Goal: Book appointment/travel/reservation

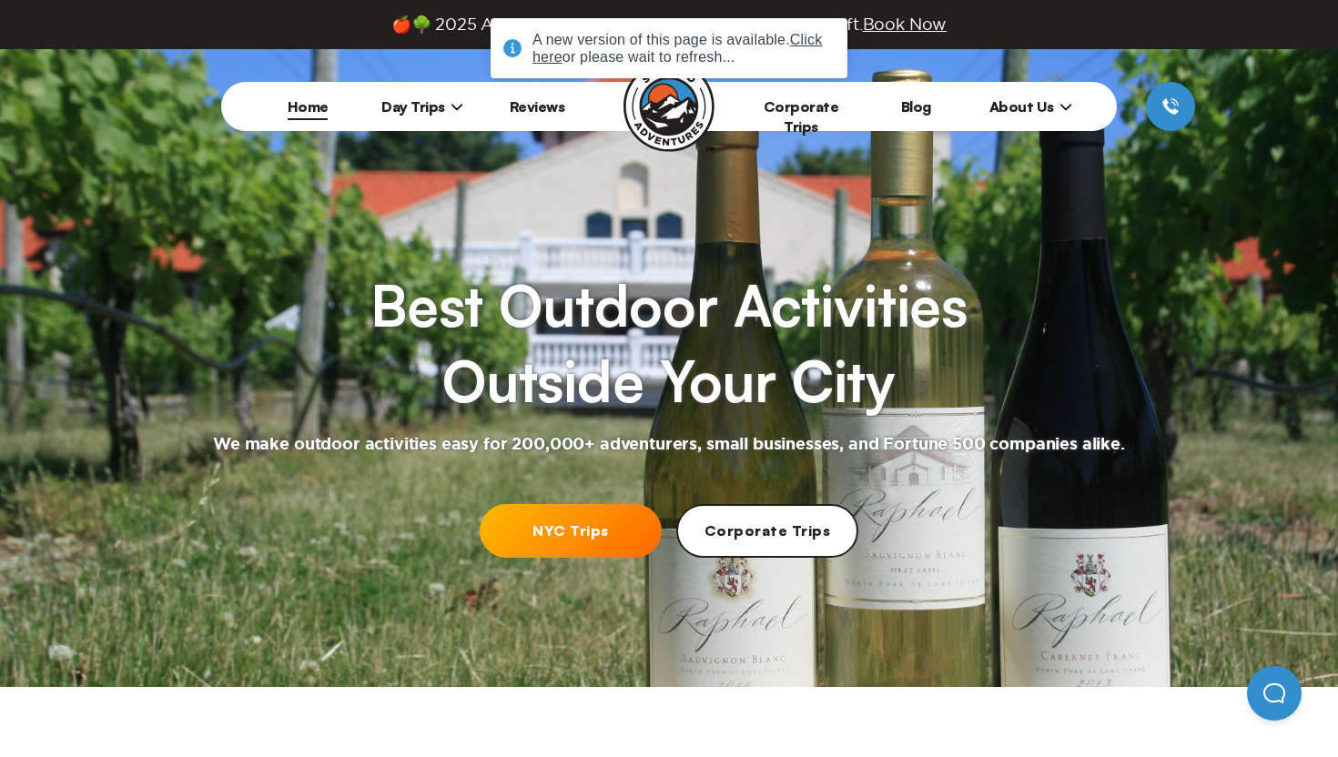
click at [432, 97] on span "Day Trips" at bounding box center [422, 106] width 82 height 18
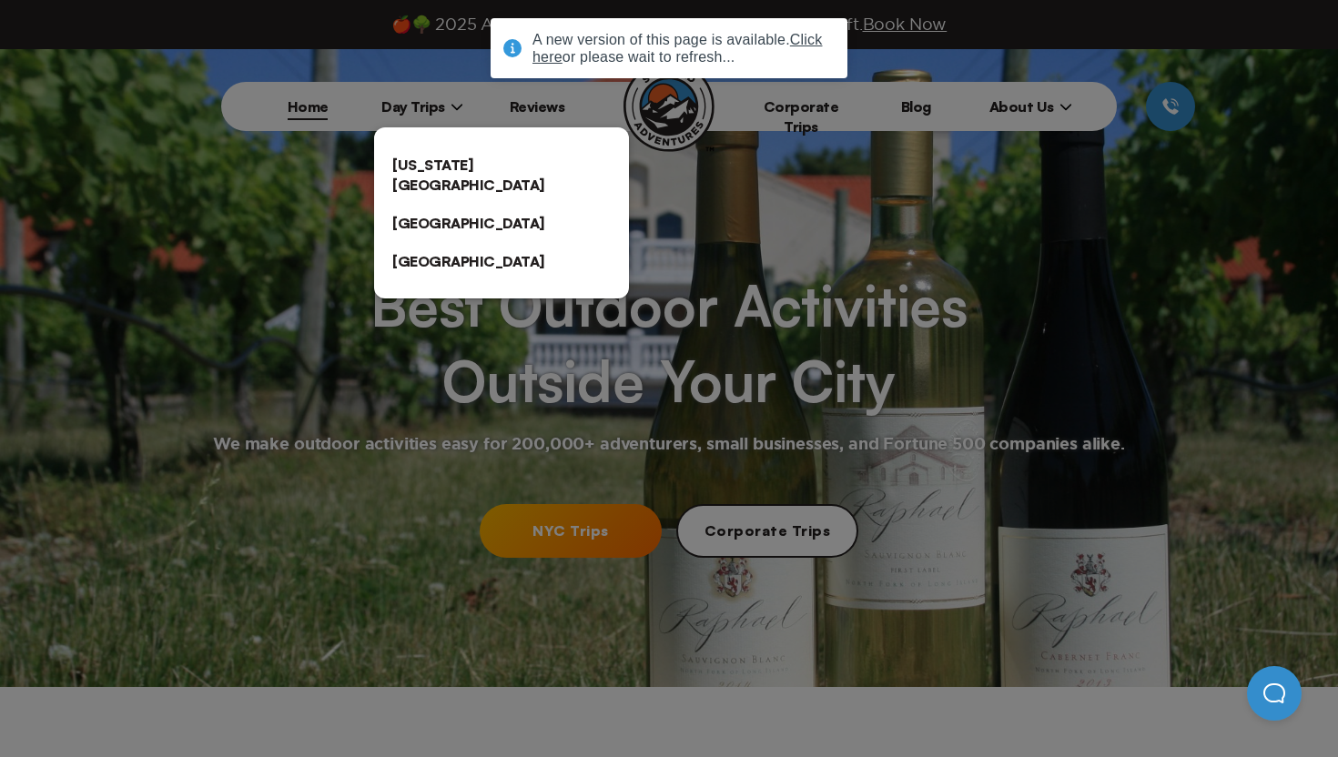
click at [428, 147] on link "[US_STATE][GEOGRAPHIC_DATA]" at bounding box center [501, 175] width 255 height 58
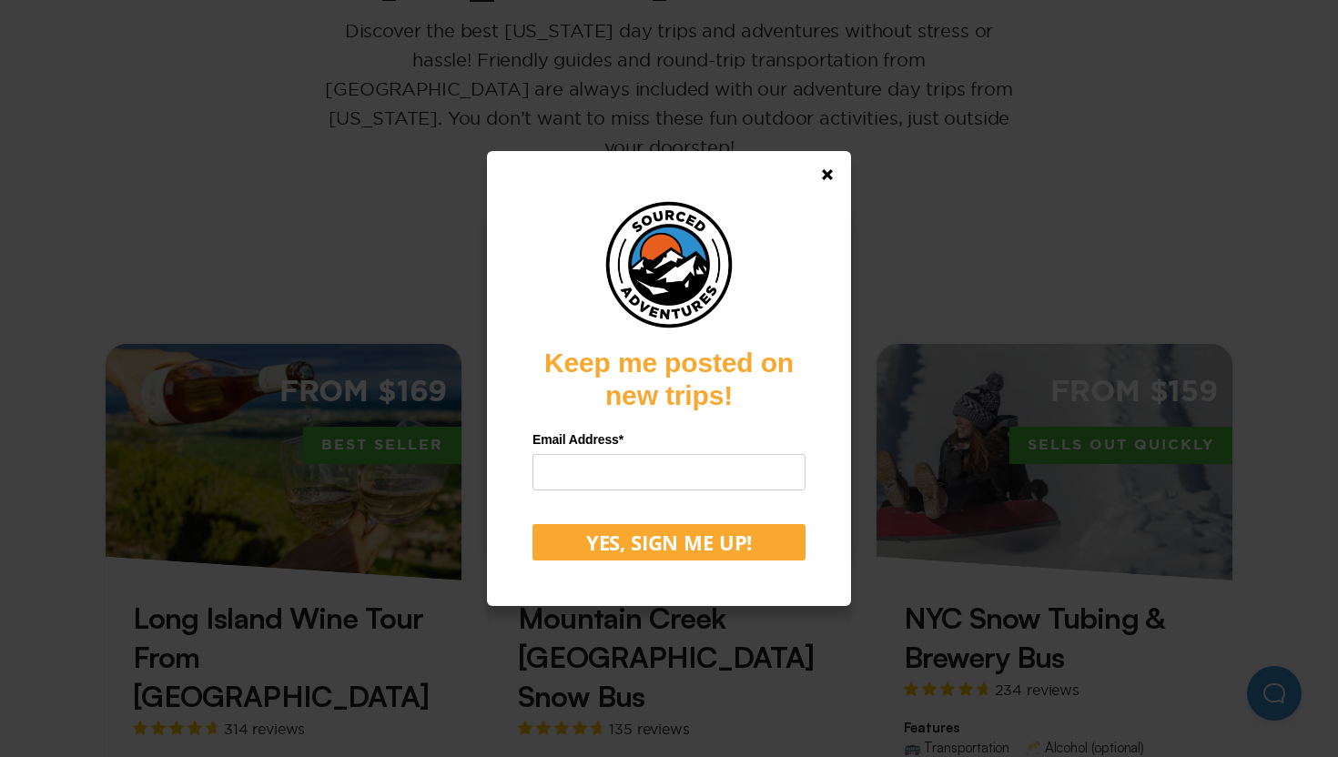
scroll to position [336, 0]
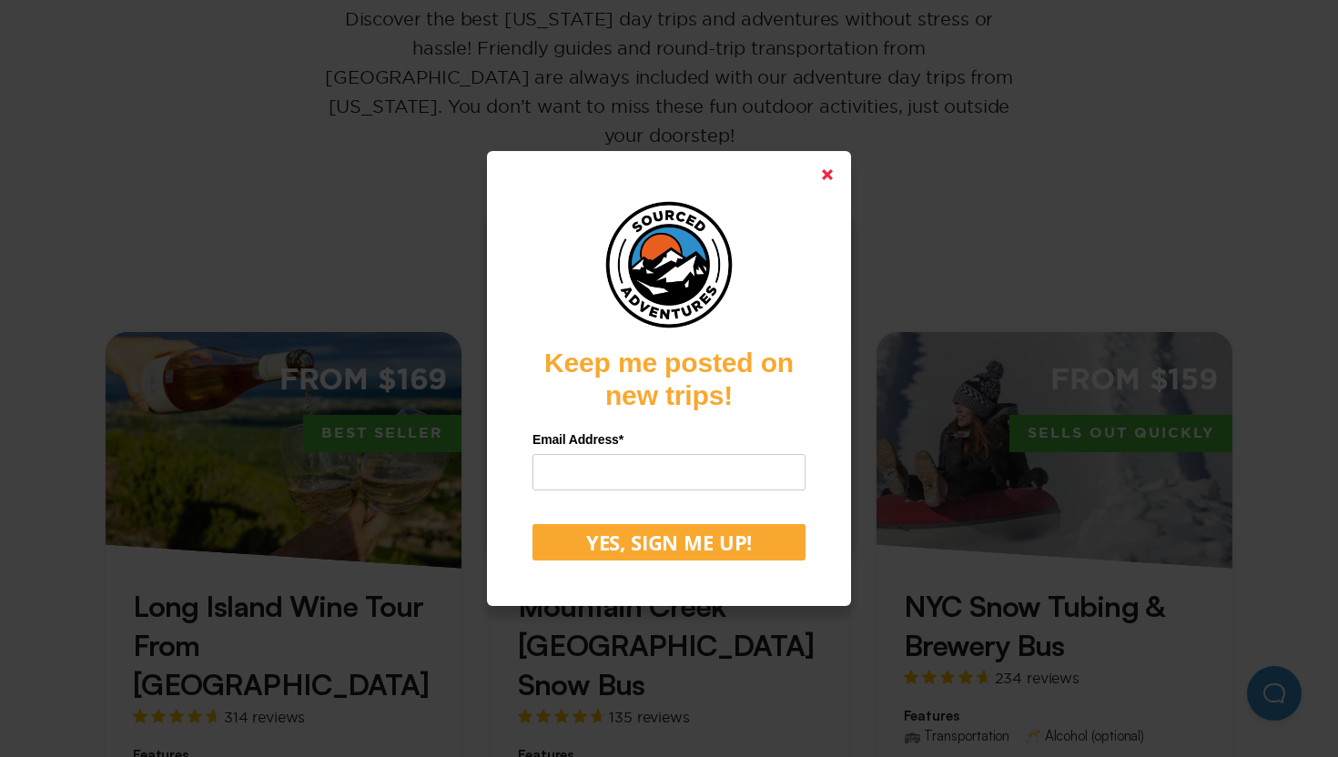
click at [833, 173] on link at bounding box center [828, 175] width 44 height 44
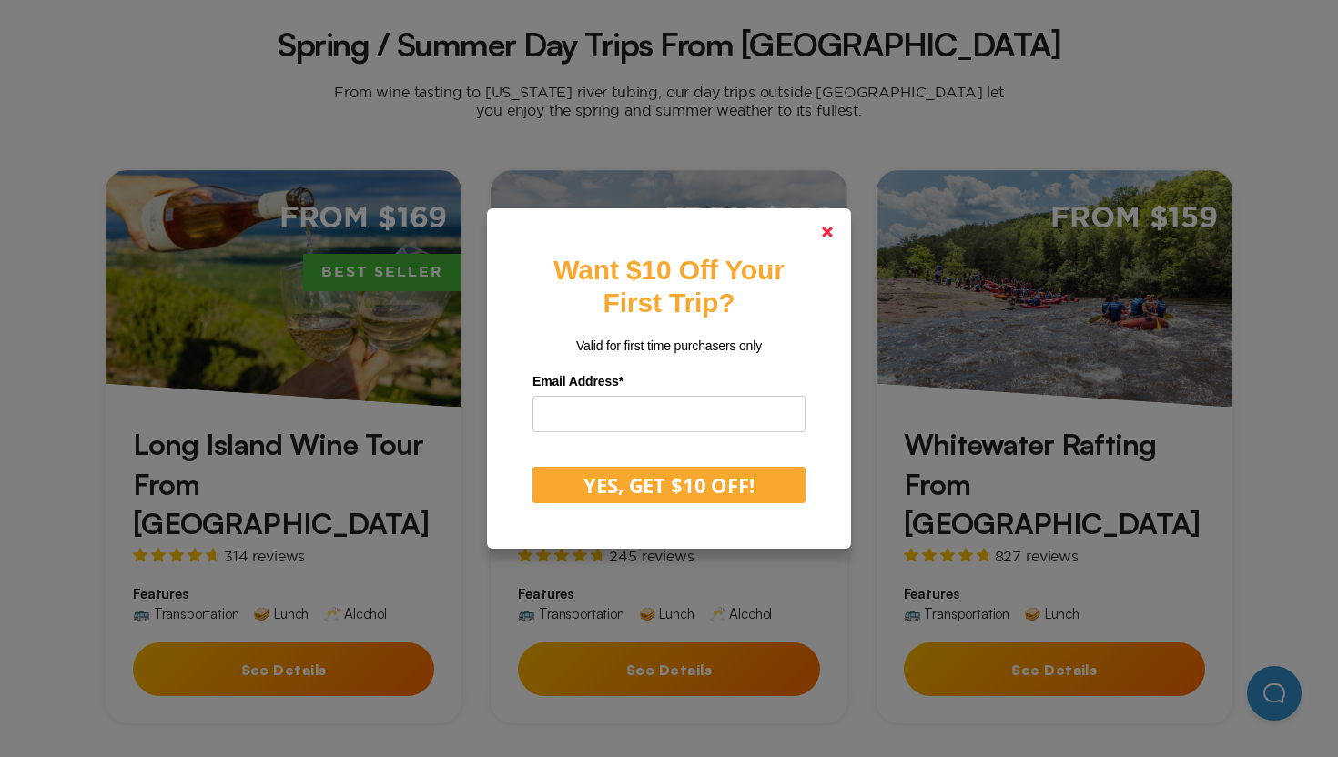
click at [830, 220] on link at bounding box center [828, 232] width 44 height 44
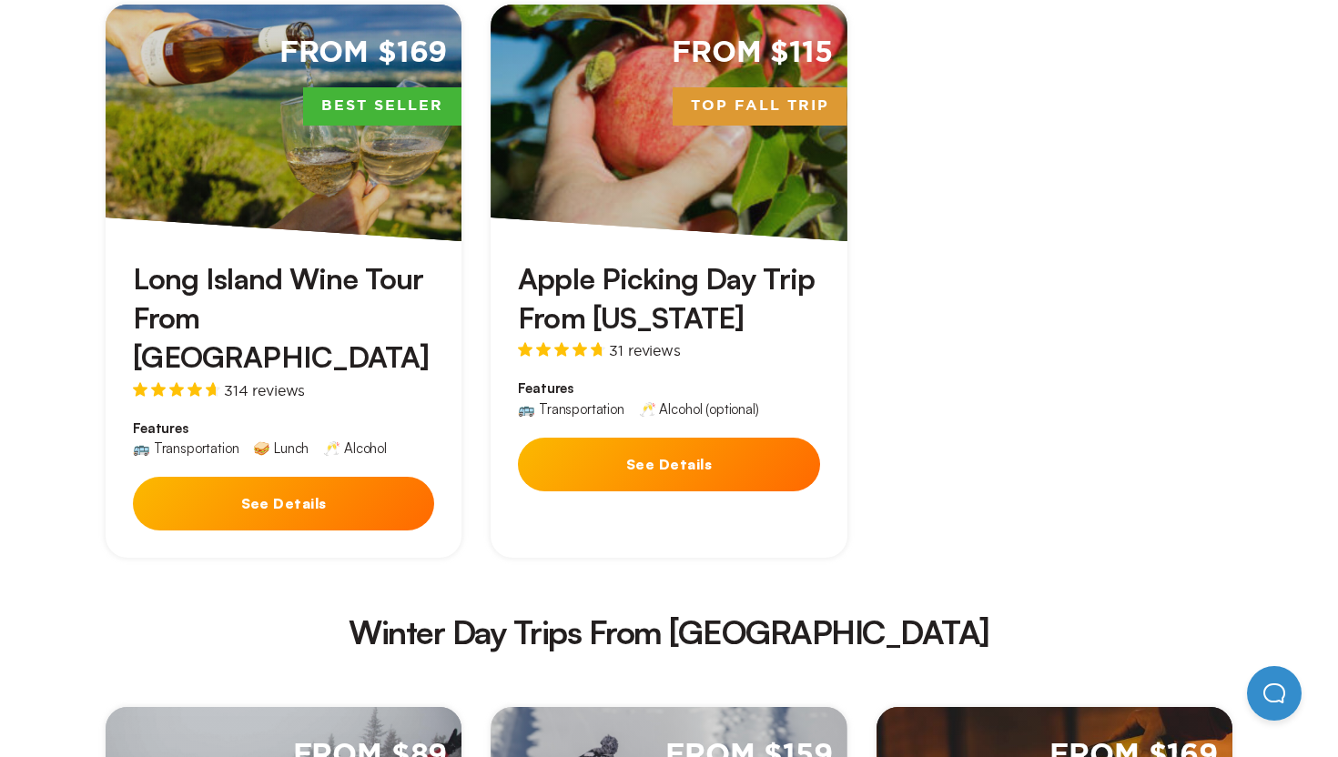
scroll to position [2733, 0]
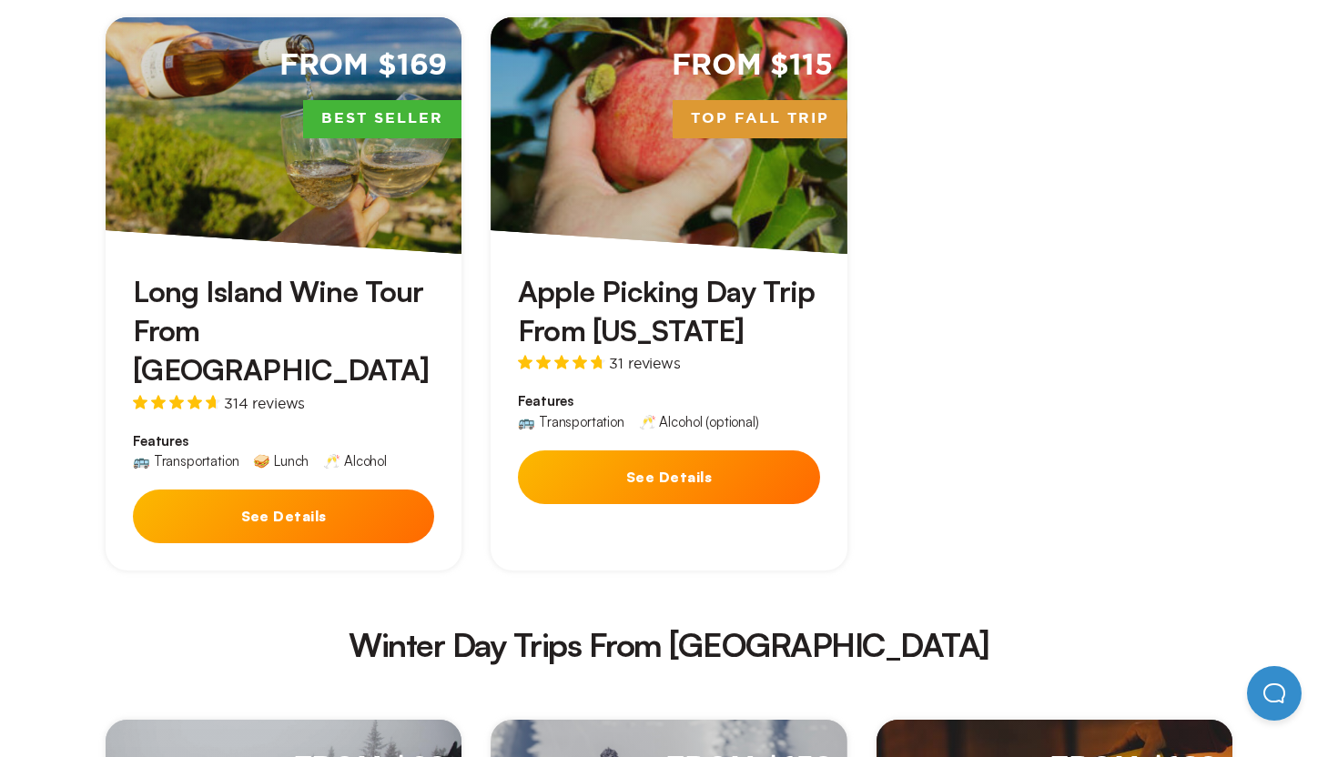
click at [830, 254] on div "Apple Picking Day Trip From [US_STATE] 31 reviews Features 🚌 Transportation 🥂 A…" at bounding box center [669, 393] width 356 height 278
